Goal: Navigation & Orientation: Find specific page/section

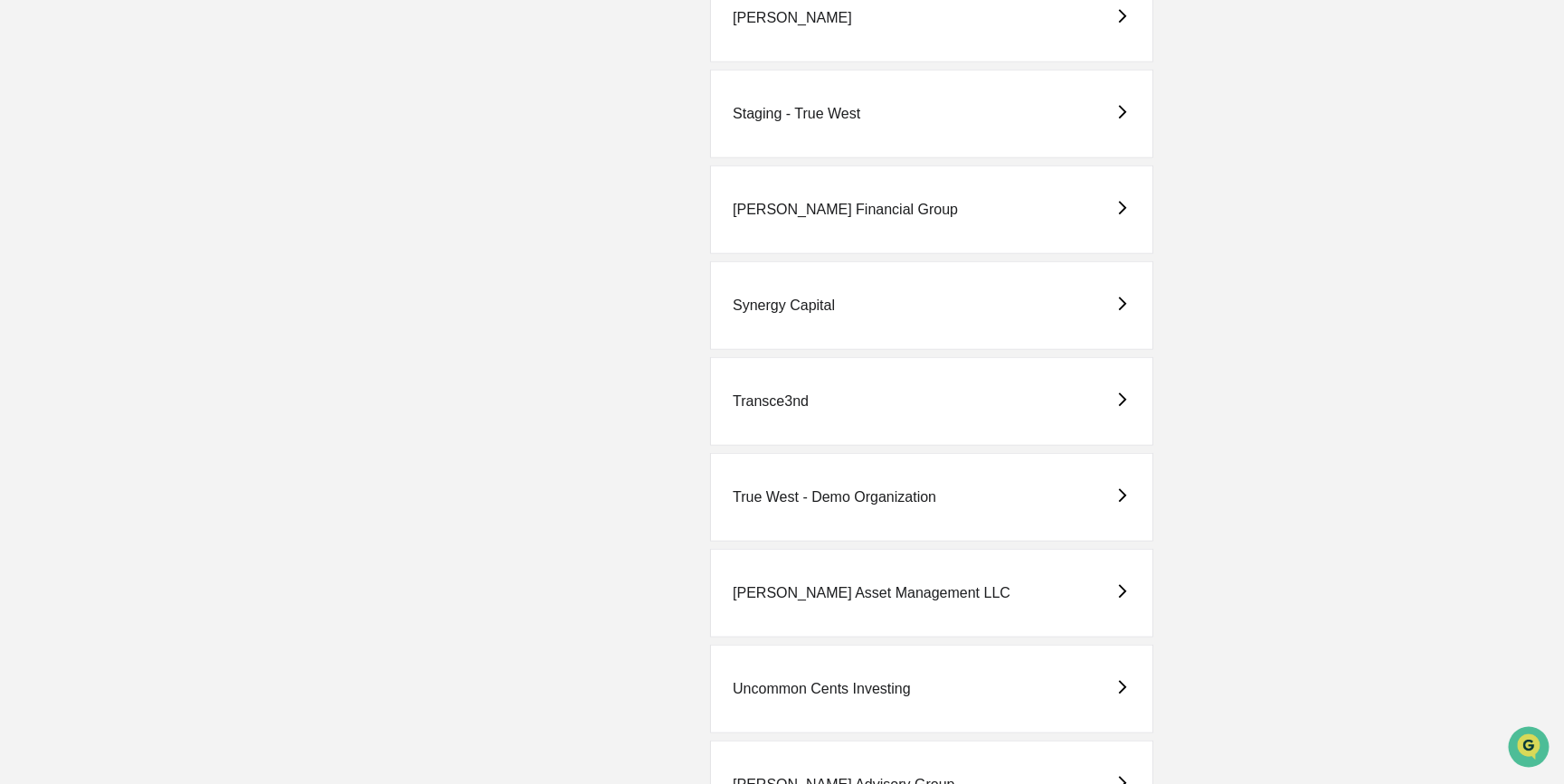
scroll to position [4357, 0]
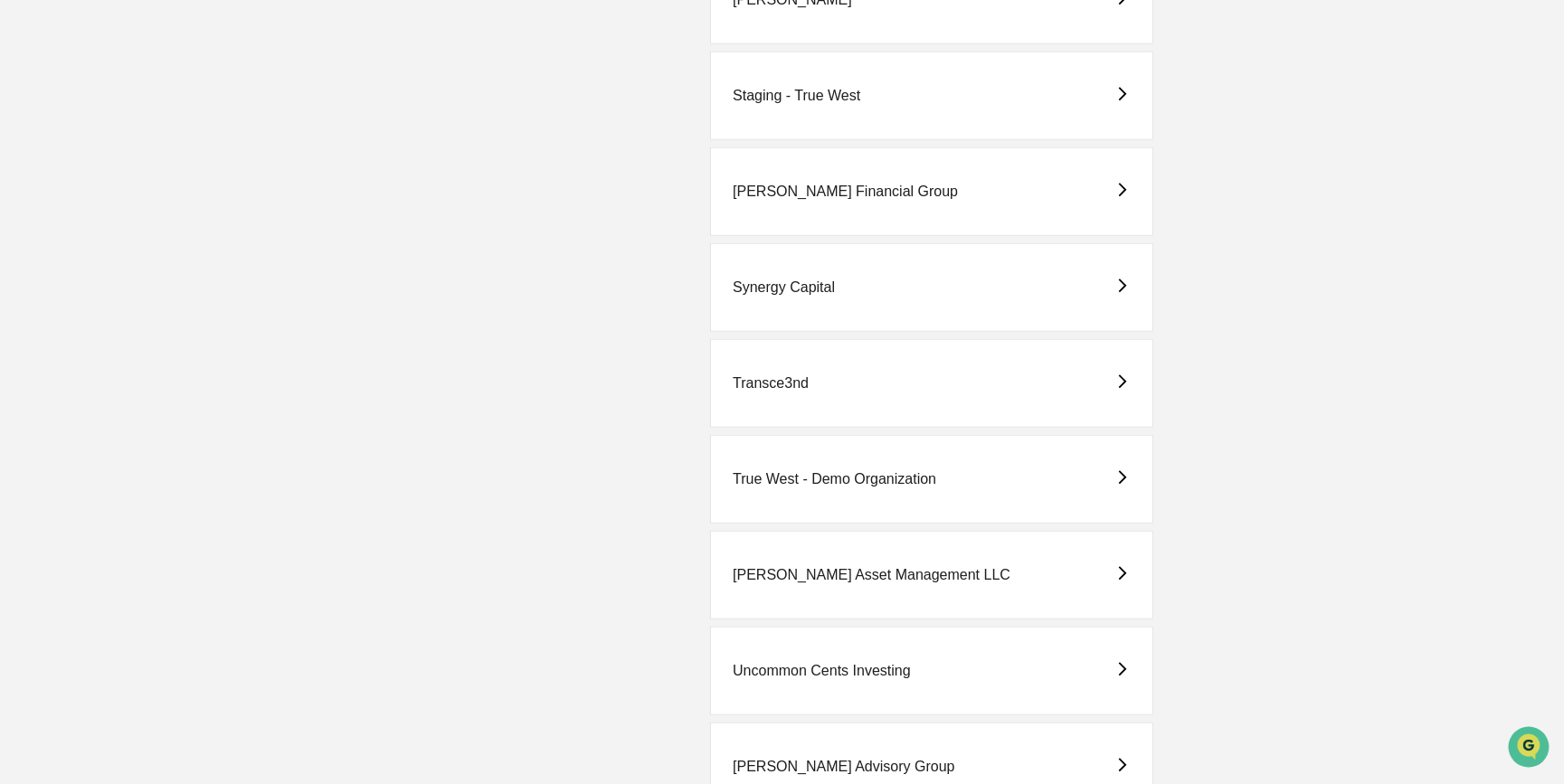
click at [942, 474] on div "True West - Demo Organization" at bounding box center [931, 479] width 443 height 89
